Goal: Task Accomplishment & Management: Use online tool/utility

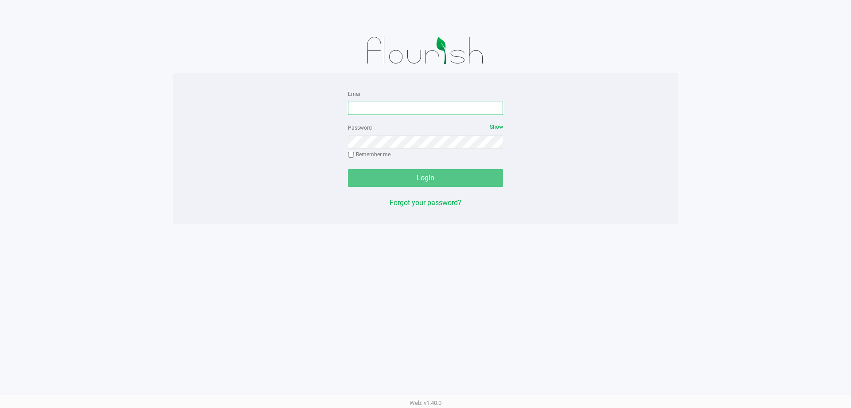
click at [369, 106] on input "Email" at bounding box center [425, 108] width 155 height 13
type input "[EMAIL_ADDRESS][DOMAIN_NAME]"
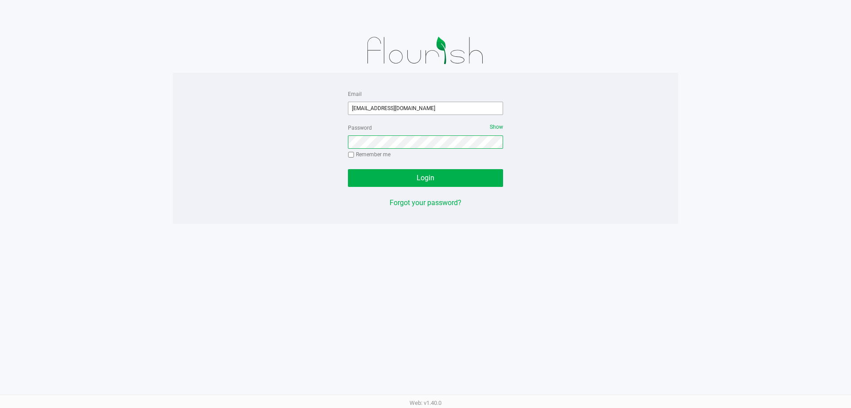
click at [348, 169] on button "Login" at bounding box center [425, 178] width 155 height 18
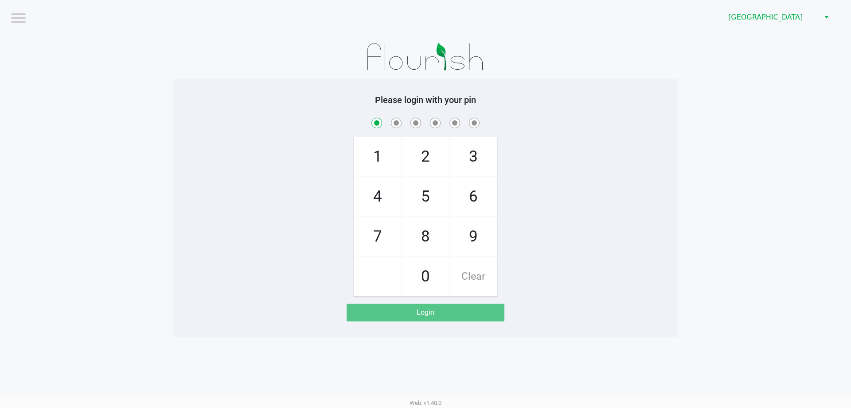
checkbox input "true"
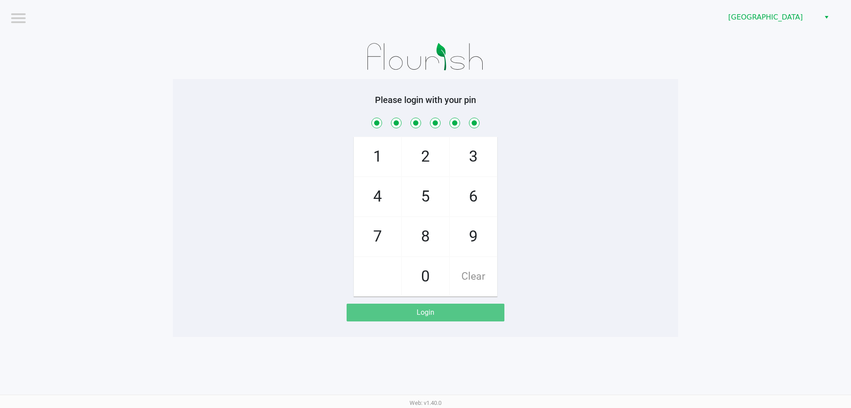
checkbox input "true"
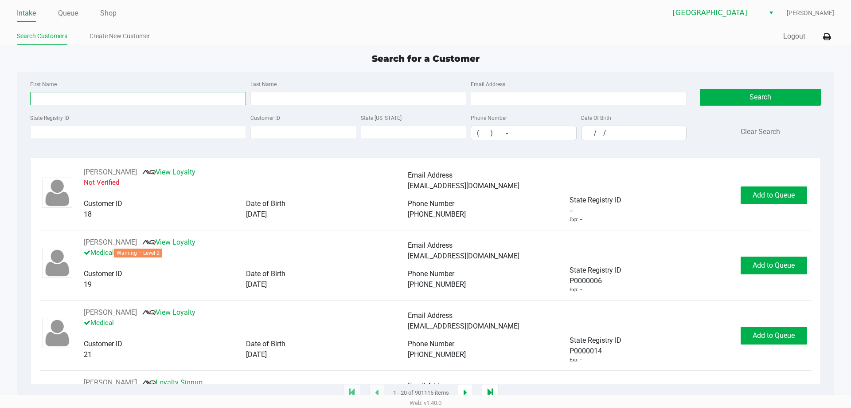
click at [44, 99] on input "First Name" at bounding box center [138, 98] width 216 height 13
type input "nicholas"
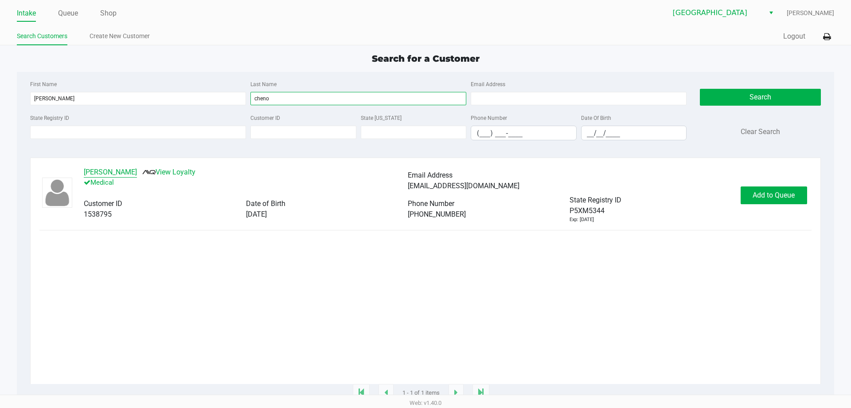
type input "cheno"
click at [137, 173] on button "NICHOLAS CHENOWITH" at bounding box center [110, 172] width 53 height 11
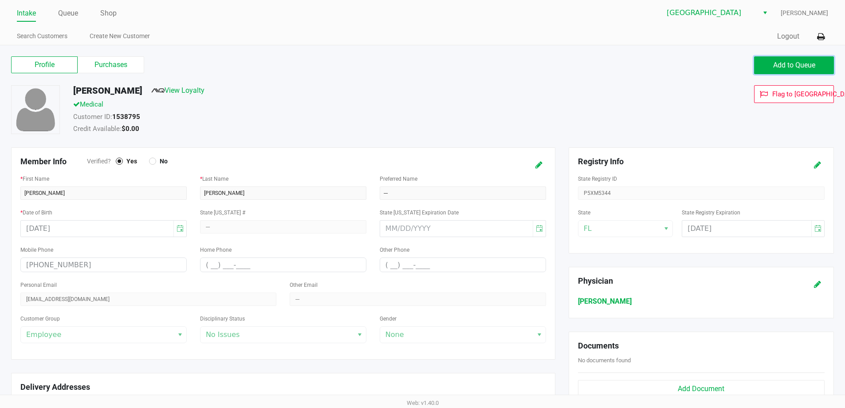
click at [792, 60] on button "Add to Queue" at bounding box center [794, 65] width 80 height 18
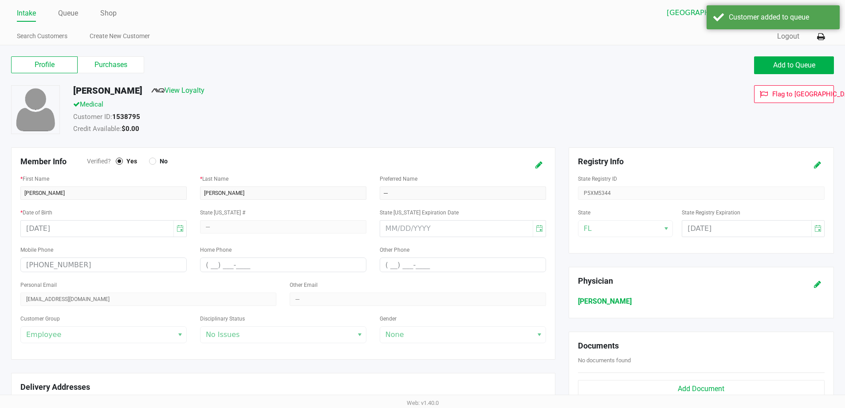
drag, startPoint x: 74, startPoint y: 8, endPoint x: 428, endPoint y: 19, distance: 354.0
click at [74, 9] on link "Queue" at bounding box center [68, 13] width 20 height 12
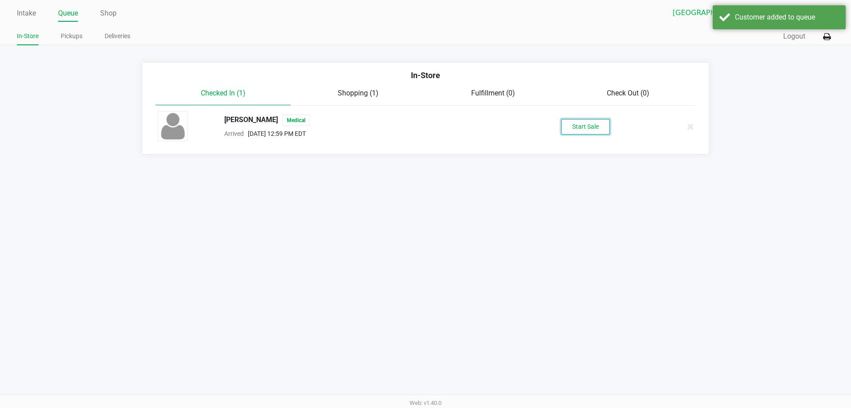
click at [596, 120] on button "Start Sale" at bounding box center [585, 127] width 49 height 16
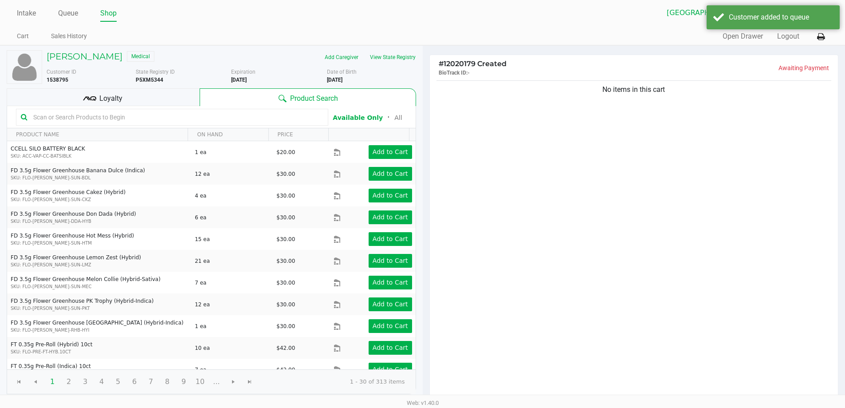
click at [101, 99] on span "Loyalty" at bounding box center [110, 98] width 23 height 11
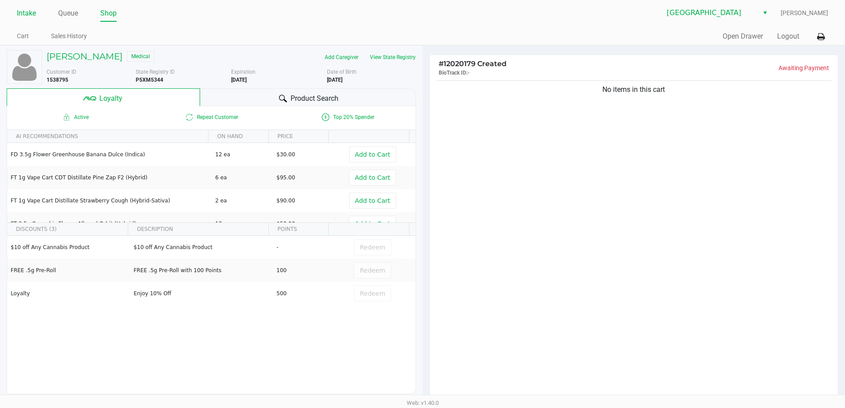
click at [29, 12] on link "Intake" at bounding box center [26, 13] width 19 height 12
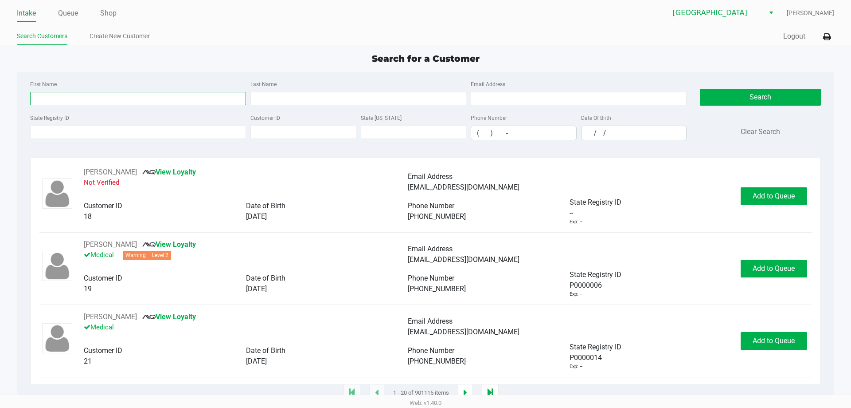
click at [68, 96] on input "First Name" at bounding box center [138, 98] width 216 height 13
type input "melanie"
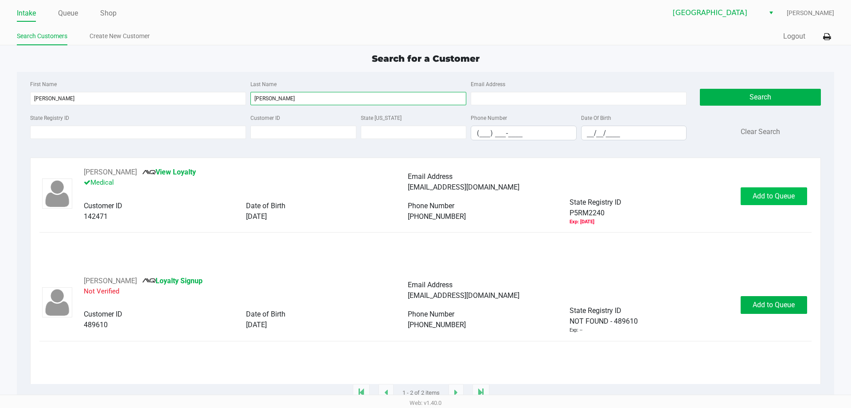
type input "stephens"
click at [783, 198] on span "Add to Queue" at bounding box center [774, 196] width 42 height 8
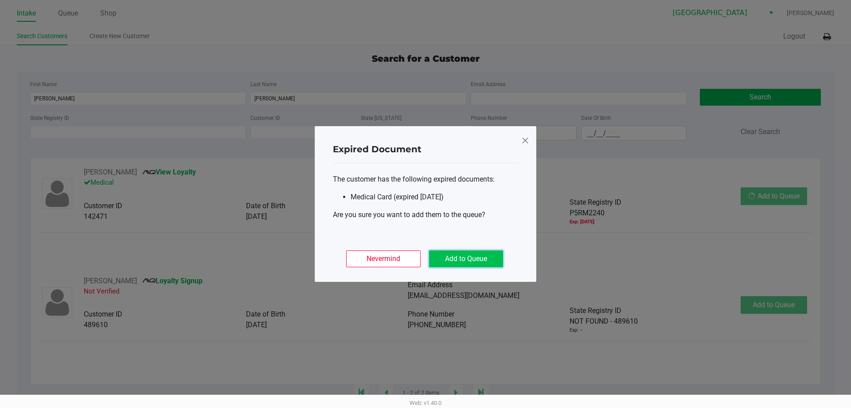
click at [446, 256] on button "Add to Queue" at bounding box center [466, 258] width 74 height 17
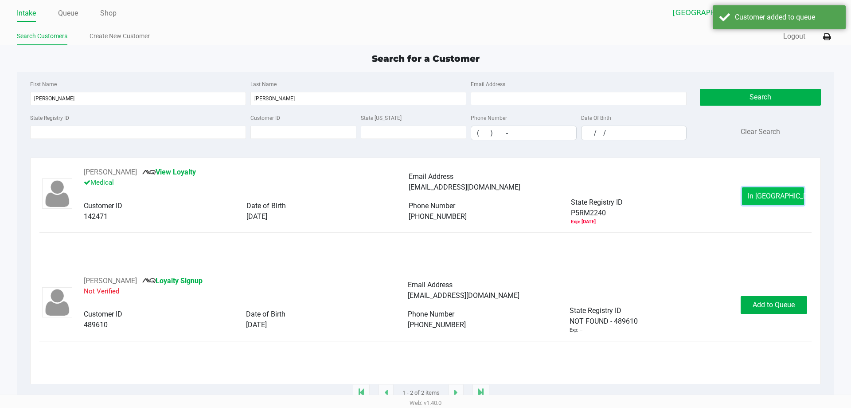
click at [775, 198] on span "In Queue" at bounding box center [785, 196] width 74 height 8
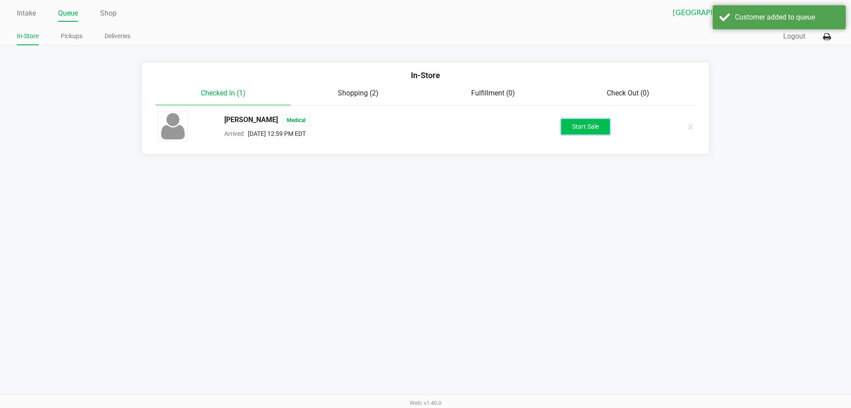
click at [572, 124] on button "Start Sale" at bounding box center [585, 127] width 49 height 16
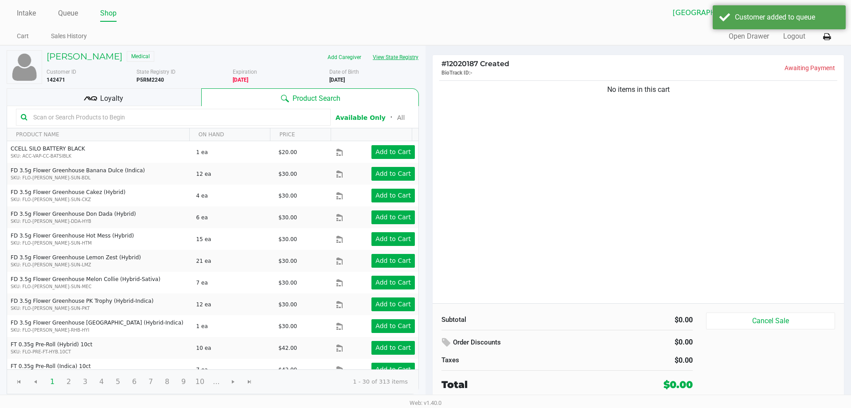
click at [388, 57] on button "View State Registry" at bounding box center [393, 57] width 52 height 14
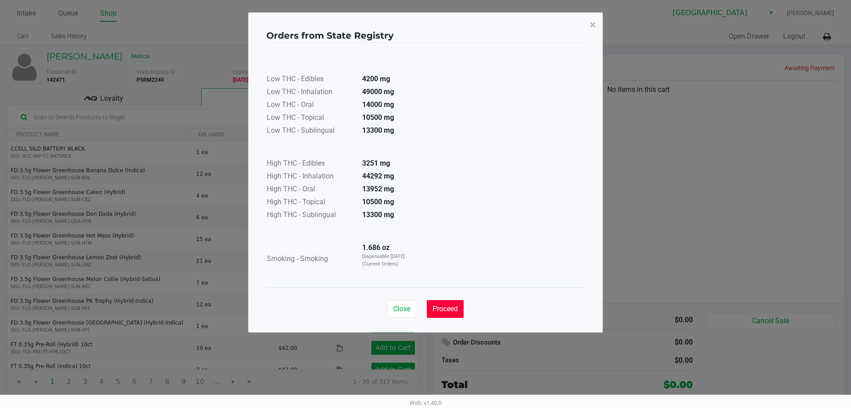
click at [442, 309] on span "Proceed" at bounding box center [445, 308] width 25 height 8
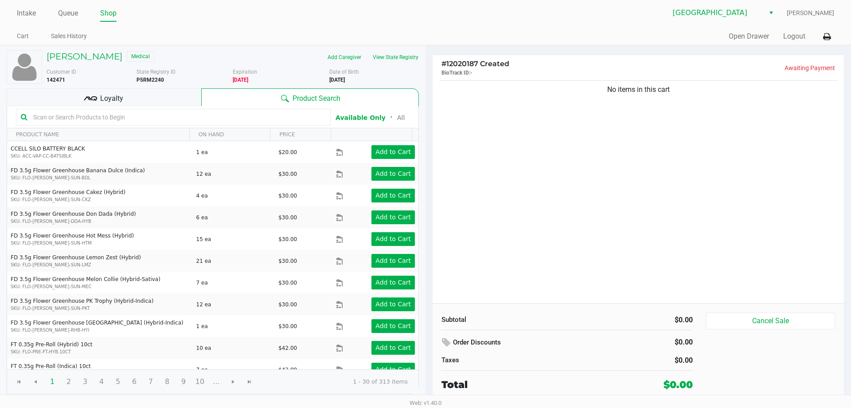
click at [104, 96] on span "Loyalty" at bounding box center [111, 98] width 23 height 11
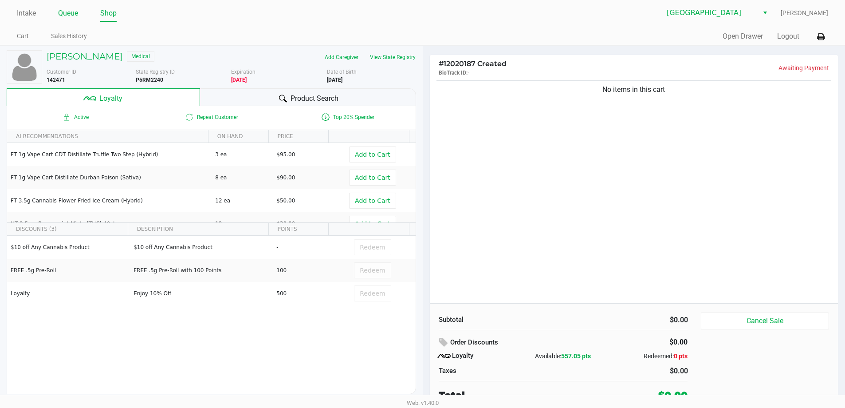
click at [64, 10] on link "Queue" at bounding box center [68, 13] width 20 height 12
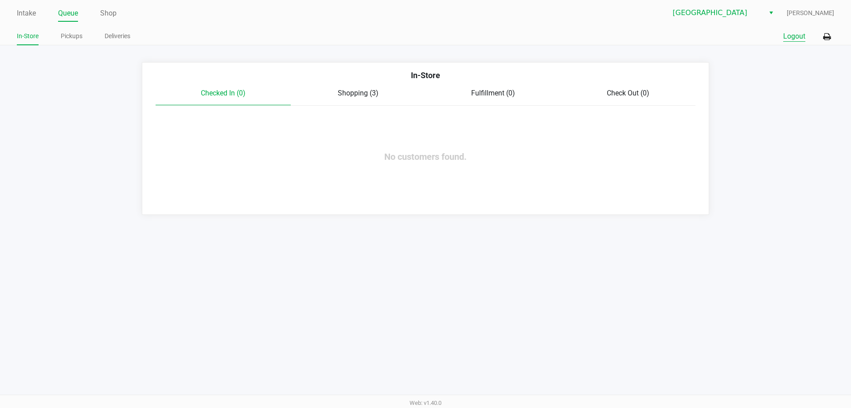
click at [802, 37] on button "Logout" at bounding box center [795, 36] width 22 height 11
